Goal: Check status

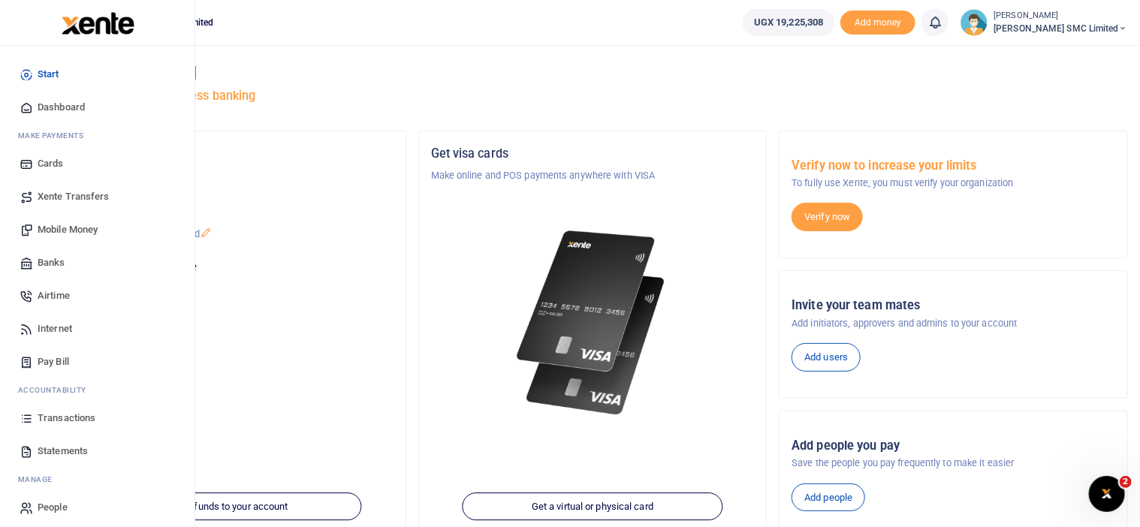
click at [59, 421] on span "Transactions" at bounding box center [67, 418] width 58 height 15
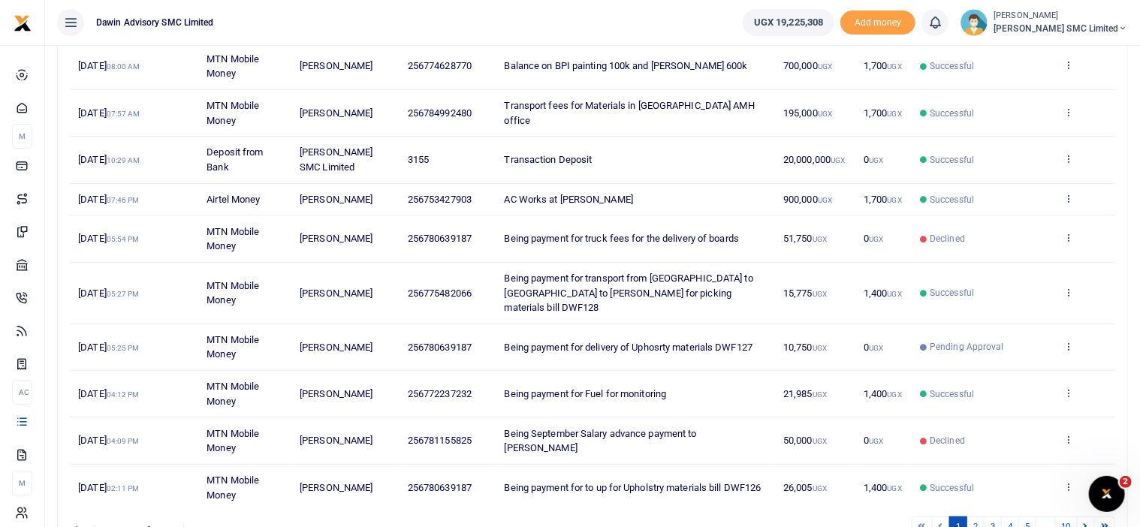
scroll to position [240, 0]
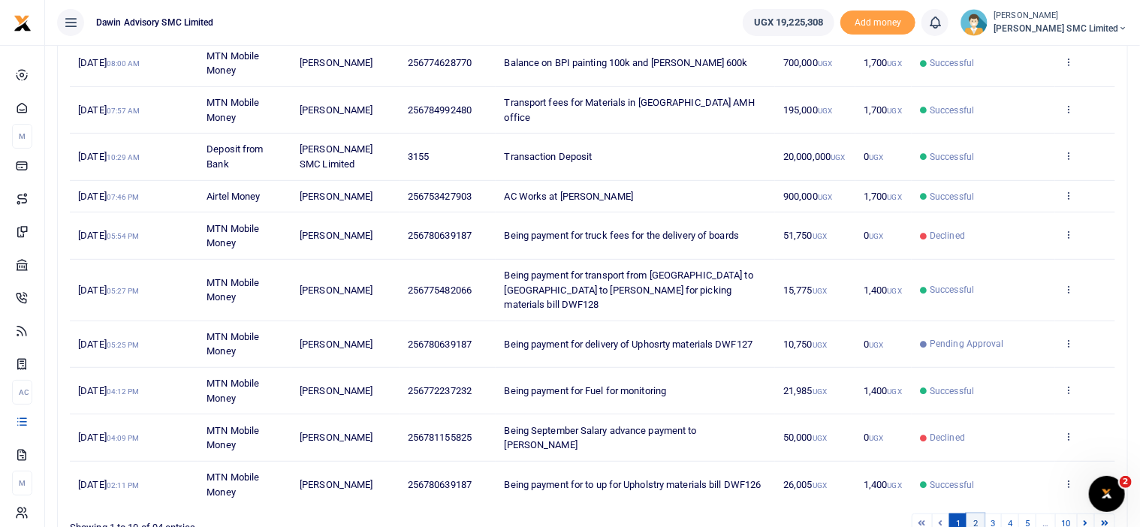
click at [982, 514] on link "2" at bounding box center [976, 524] width 18 height 20
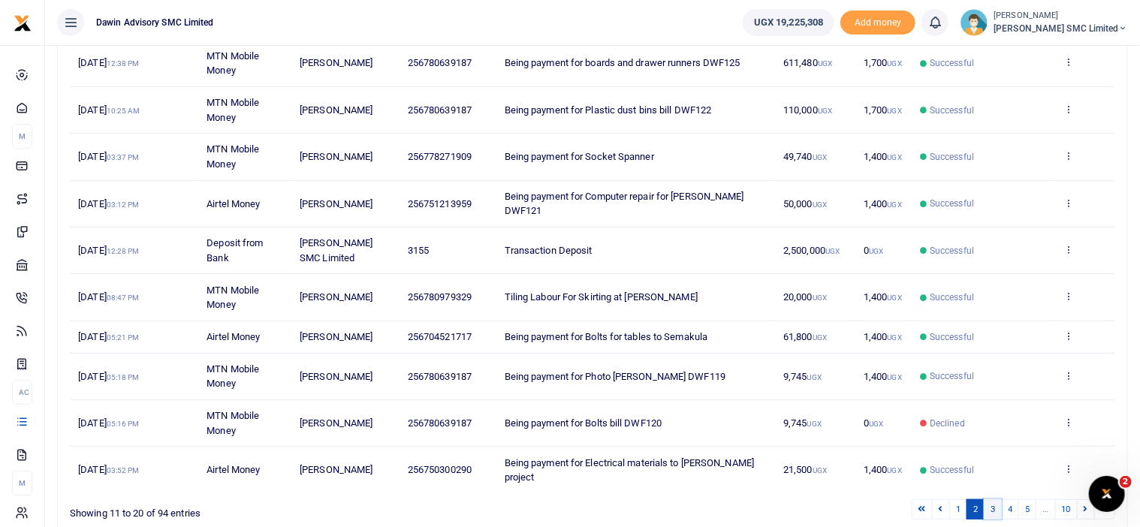
click at [992, 499] on link "3" at bounding box center [993, 509] width 18 height 20
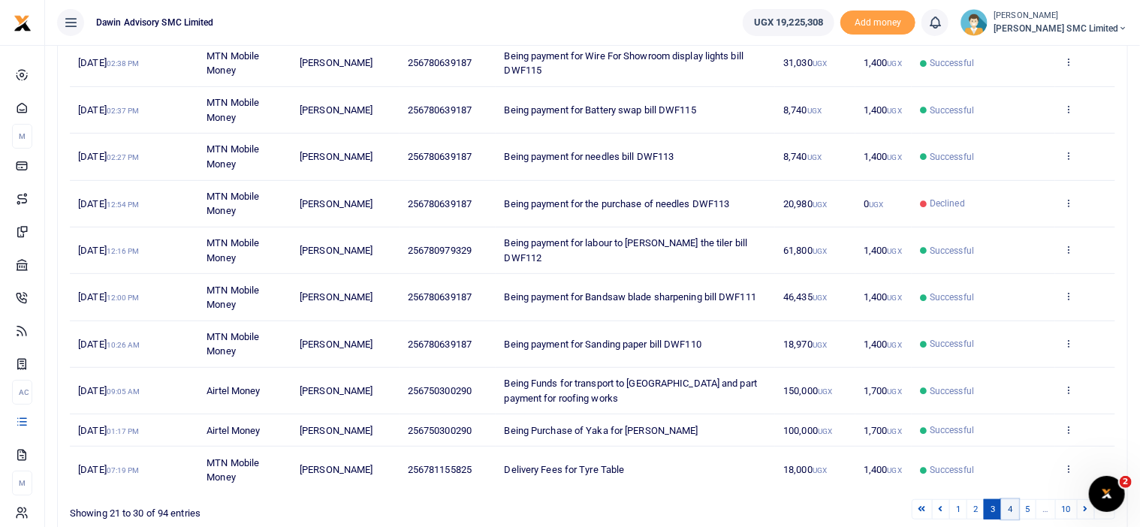
click at [1012, 506] on link "4" at bounding box center [1010, 509] width 18 height 20
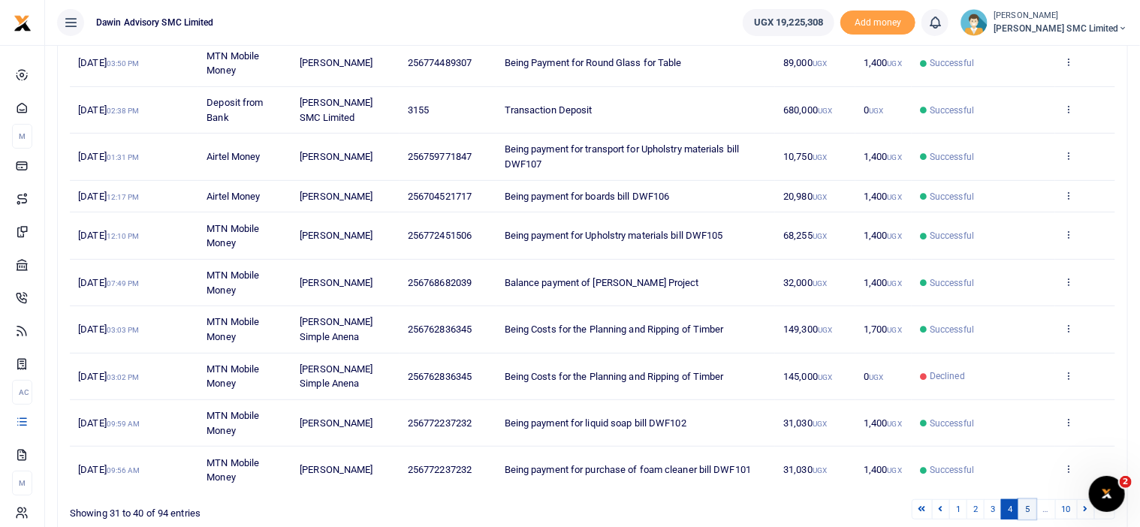
click at [1033, 509] on link "5" at bounding box center [1027, 509] width 18 height 20
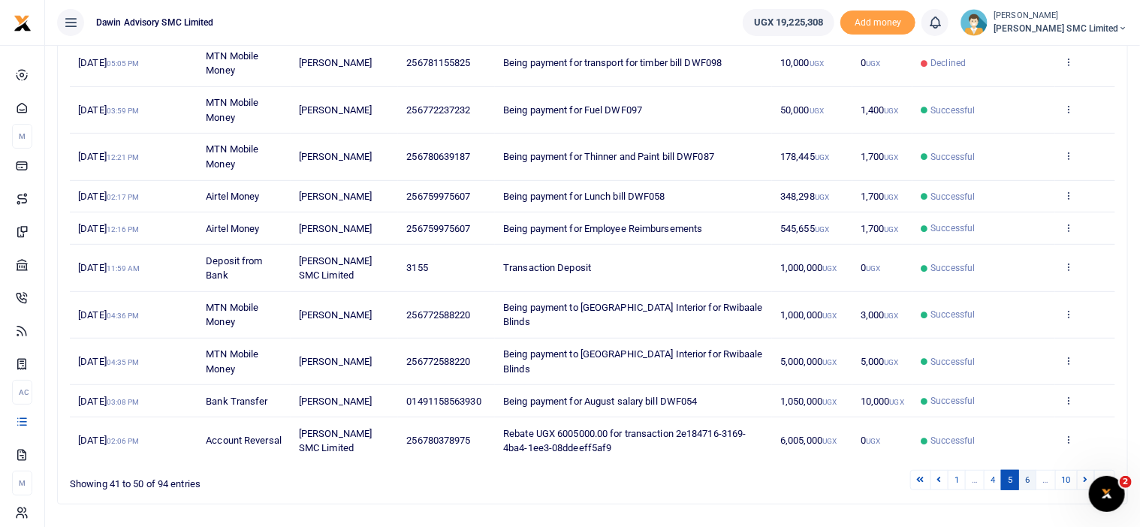
click at [1031, 483] on link "6" at bounding box center [1027, 480] width 18 height 20
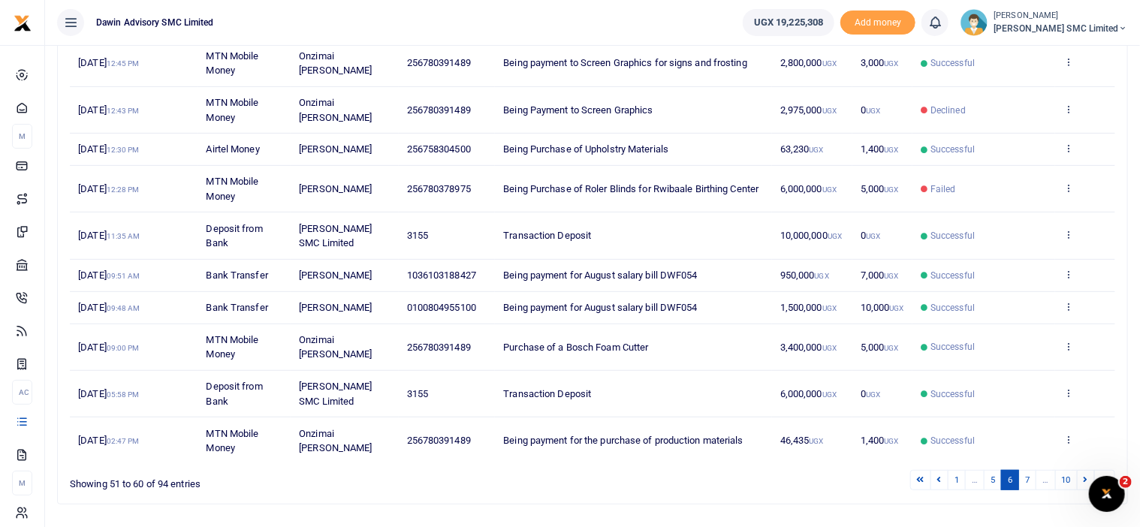
click at [1031, 483] on link "7" at bounding box center [1027, 480] width 18 height 20
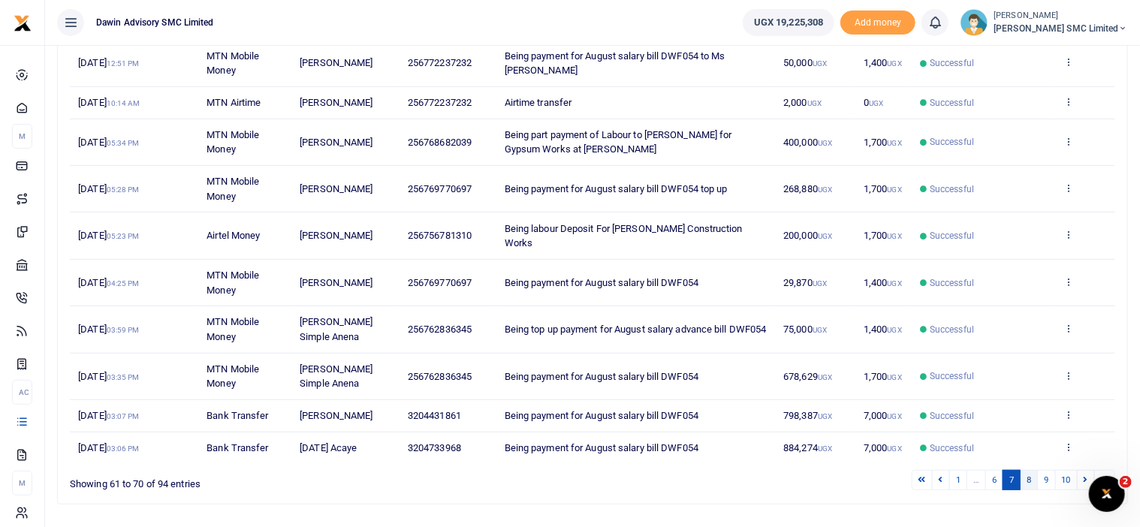
click at [1029, 470] on link "8" at bounding box center [1029, 480] width 18 height 20
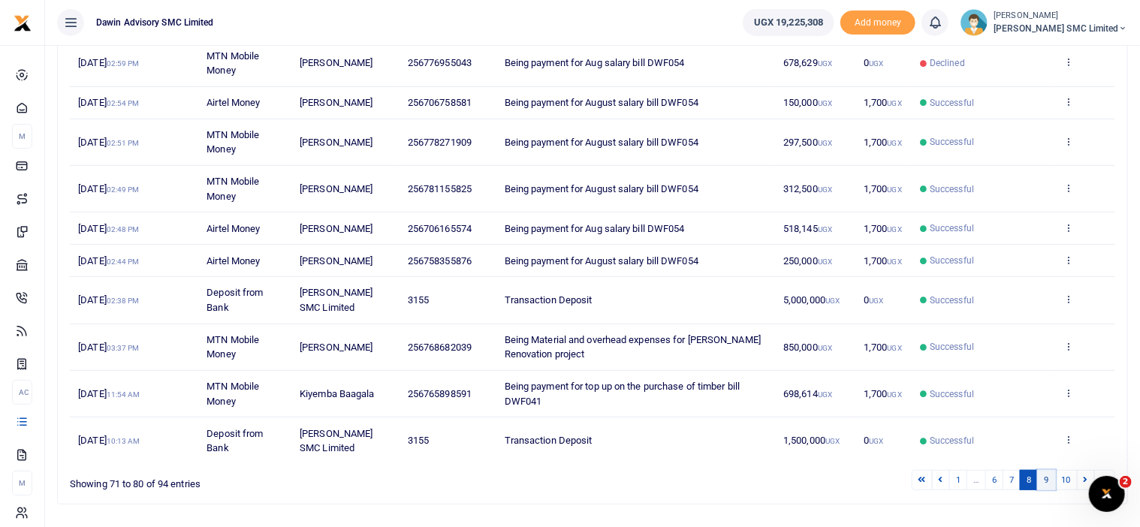
click at [1042, 478] on link "9" at bounding box center [1046, 480] width 18 height 20
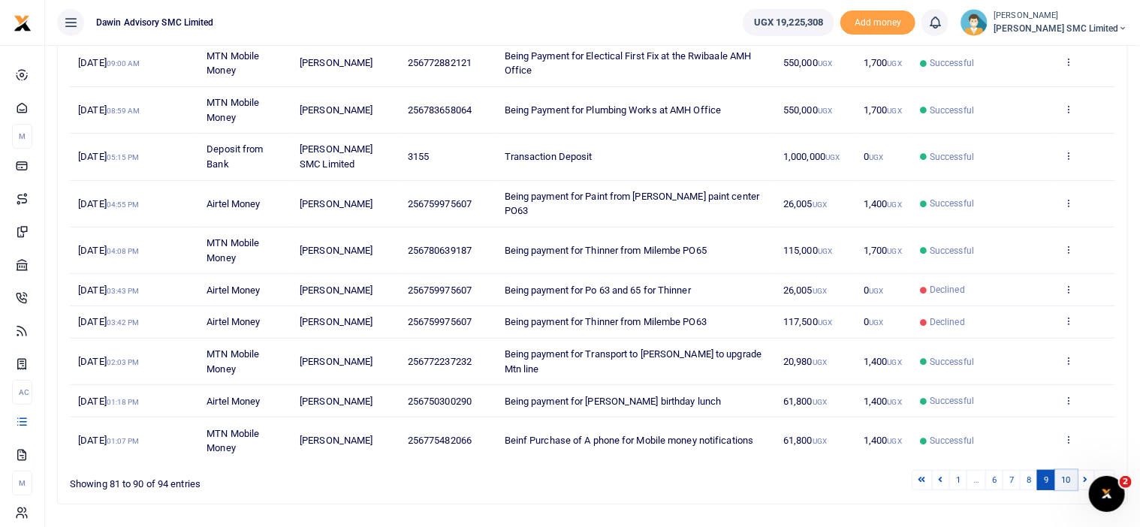
click at [1063, 470] on link "10" at bounding box center [1066, 480] width 23 height 20
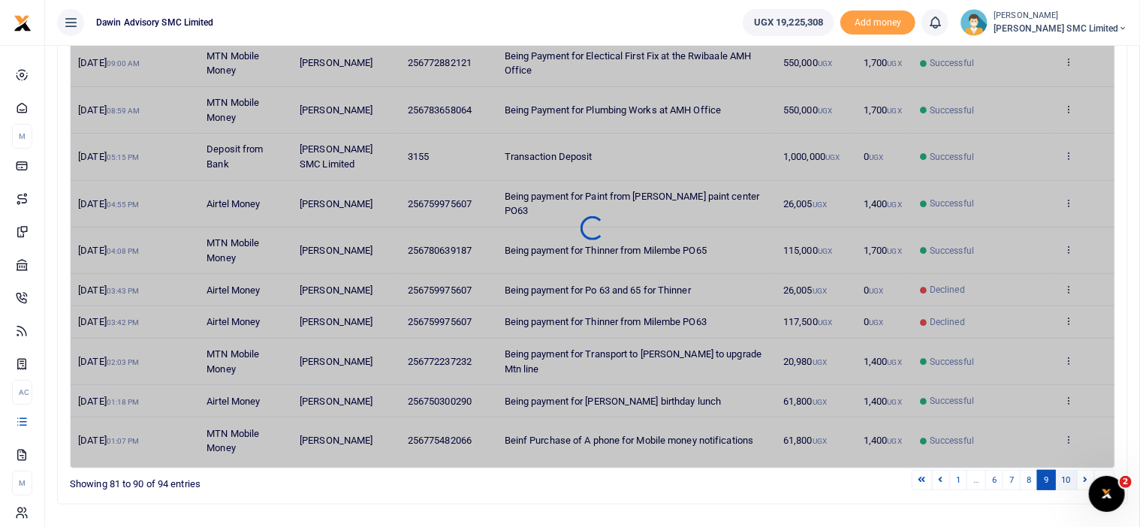
scroll to position [12, 0]
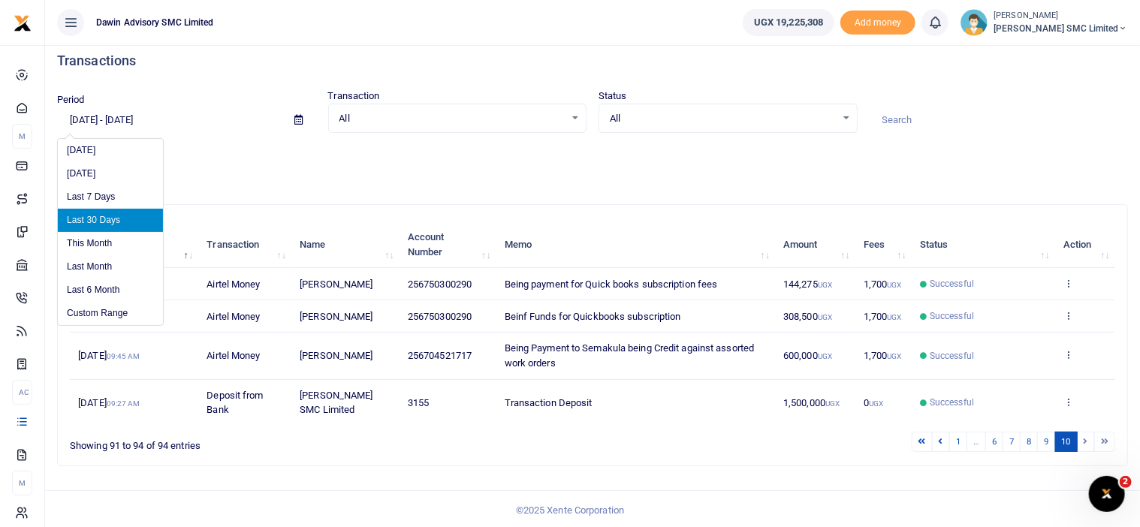
click at [163, 118] on input "08/28/2025 - 09/26/2025" at bounding box center [169, 120] width 225 height 26
